Goal: Ask a question

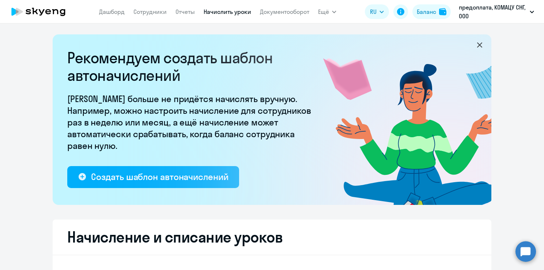
select select "10"
click at [530, 255] on circle at bounding box center [525, 251] width 20 height 20
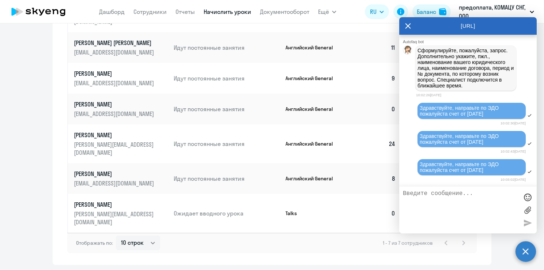
scroll to position [4636, 0]
drag, startPoint x: 495, startPoint y: 169, endPoint x: 420, endPoint y: 165, distance: 75.4
click at [420, 165] on div "Здравствуйте, направьте по ЭДО пожалуйста счет от [DATE]" at bounding box center [472, 167] width 104 height 12
drag, startPoint x: 420, startPoint y: 165, endPoint x: 430, endPoint y: 165, distance: 9.9
copy span "Здравствуйте, направьте по ЭДО пожалуйста счет от [DATE]"
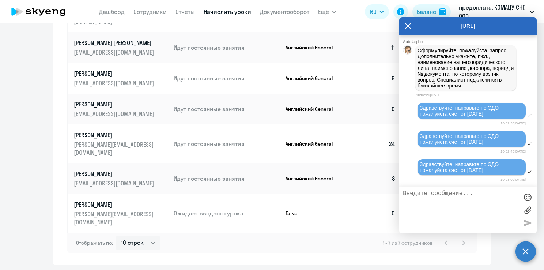
paste textarea "Здравствуйте, направьте по ЭДО пожалуйста счет от [DATE]"
type textarea "Здравствуйте, направьте по ЭДО пожалуйста счет от [DATE]"
click at [524, 219] on div at bounding box center [527, 222] width 11 height 11
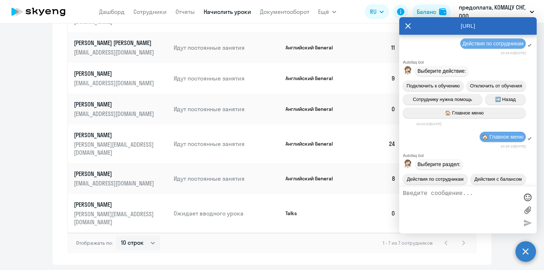
scroll to position [0, 0]
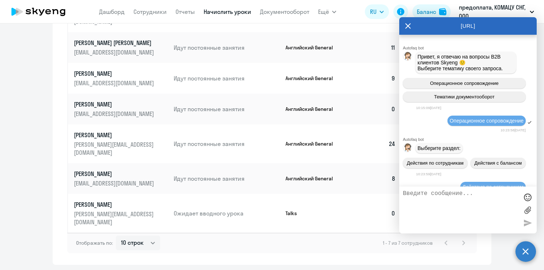
click at [481, 127] on div "Операционное сопровождение" at bounding box center [467, 121] width 137 height 12
click at [408, 26] on icon at bounding box center [407, 25] width 5 height 5
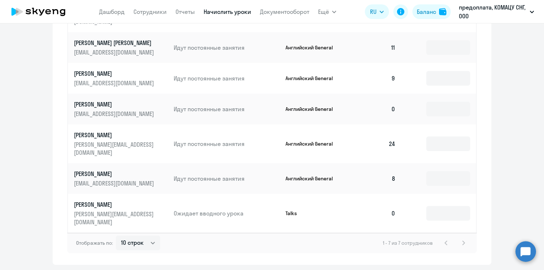
click at [525, 250] on circle at bounding box center [525, 251] width 20 height 20
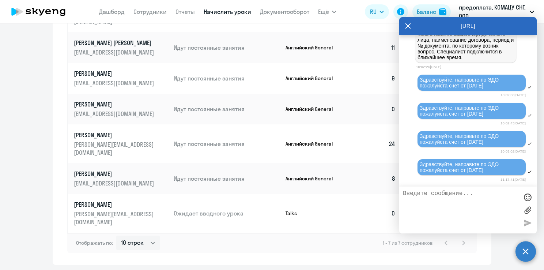
scroll to position [4665, 0]
drag, startPoint x: 449, startPoint y: 195, endPoint x: 28, endPoint y: 120, distance: 427.8
